Goal: Transaction & Acquisition: Purchase product/service

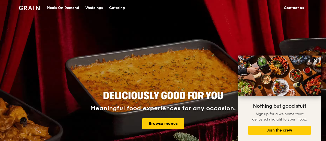
click at [61, 7] on div "Meals On Demand" at bounding box center [63, 7] width 32 height 15
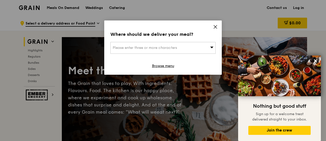
click at [183, 46] on div "Please enter three or more characters" at bounding box center [162, 48] width 105 height 12
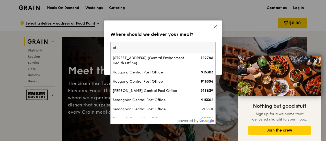
type input "o"
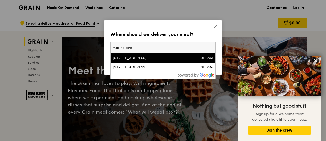
type input "marina one"
click at [155, 59] on div "[STREET_ADDRESS]" at bounding box center [151, 57] width 76 height 5
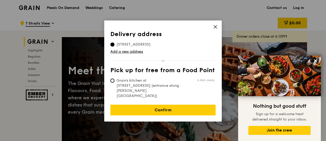
click at [165, 104] on link "Confirm" at bounding box center [162, 109] width 105 height 11
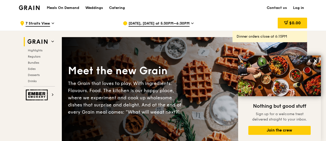
click at [314, 60] on icon at bounding box center [315, 60] width 5 height 5
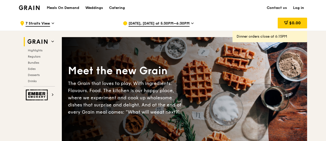
click at [165, 20] on div "[DATE], [DATE] at 5:30PM–6:30PM" at bounding box center [170, 23] width 95 height 15
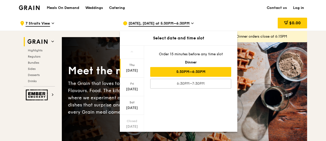
click at [38, 47] on div "Grain Highlights Regulars Bundles Sides Desserts Drinks" at bounding box center [39, 61] width 31 height 49
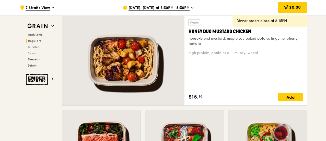
scroll to position [332, 0]
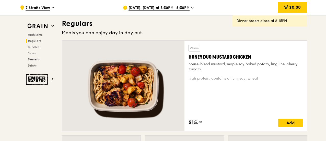
click at [36, 33] on span "Highlights" at bounding box center [35, 35] width 15 height 4
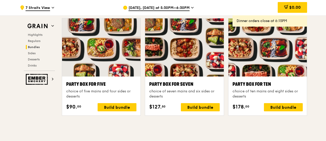
scroll to position [1115, 0]
